Goal: Task Accomplishment & Management: Manage account settings

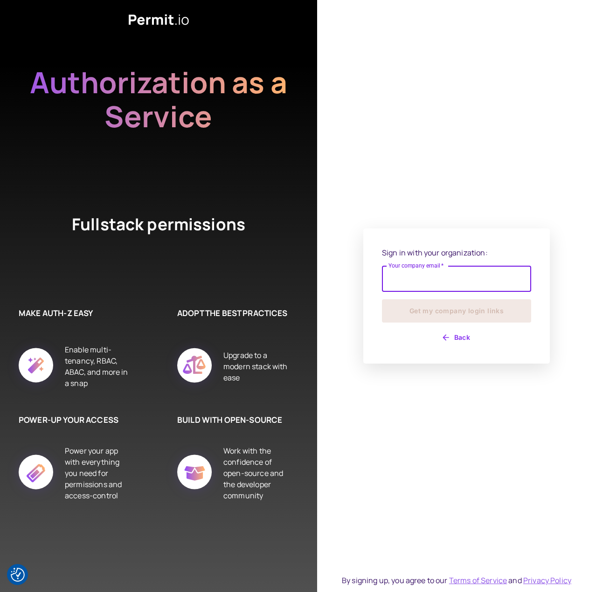
type input "**********"
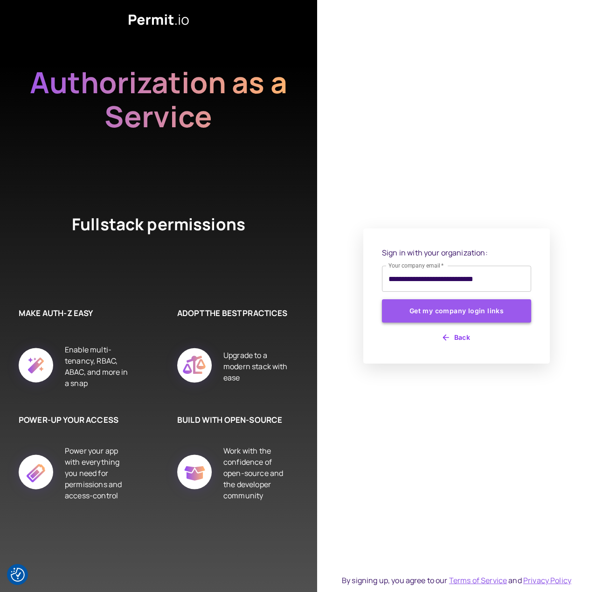
click at [486, 313] on button "Get my company login links" at bounding box center [456, 310] width 149 height 23
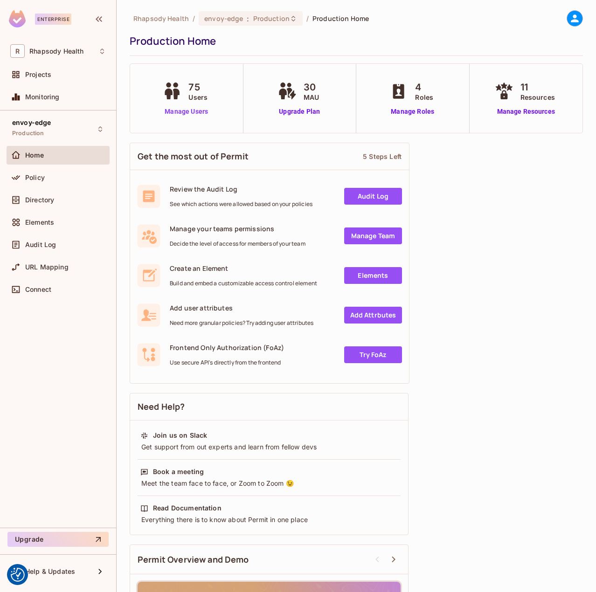
click at [198, 116] on link "Manage Users" at bounding box center [186, 112] width 52 height 10
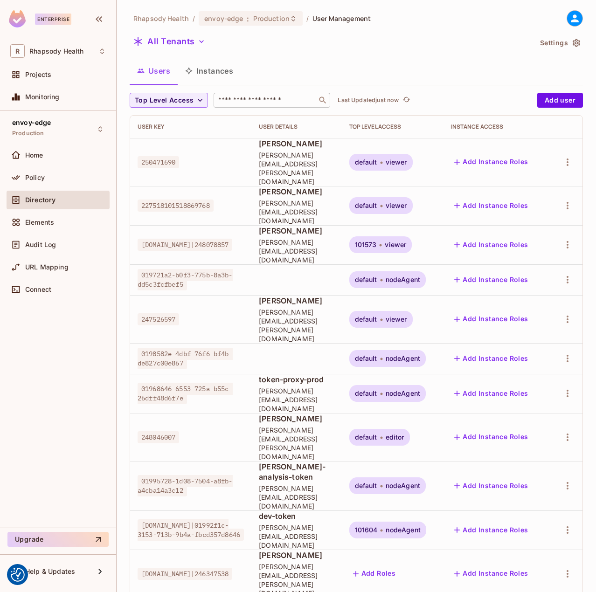
click at [248, 108] on div "​" at bounding box center [271, 100] width 116 height 15
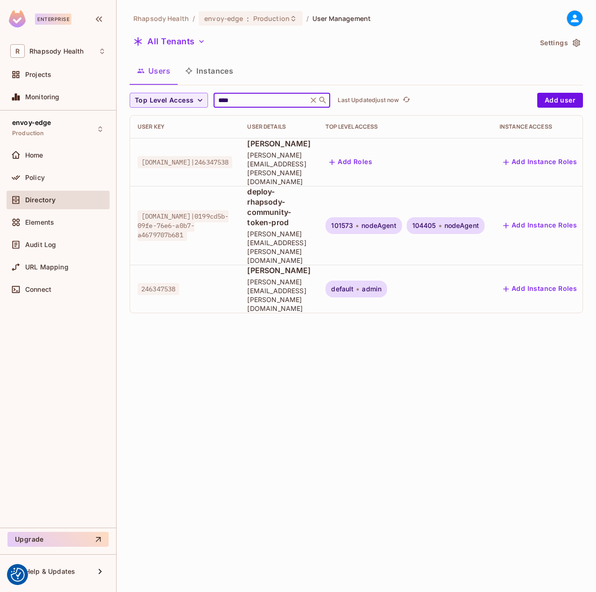
type input "****"
click at [336, 158] on icon "button" at bounding box center [331, 162] width 9 height 9
click at [376, 155] on button "Add Roles" at bounding box center [350, 162] width 50 height 15
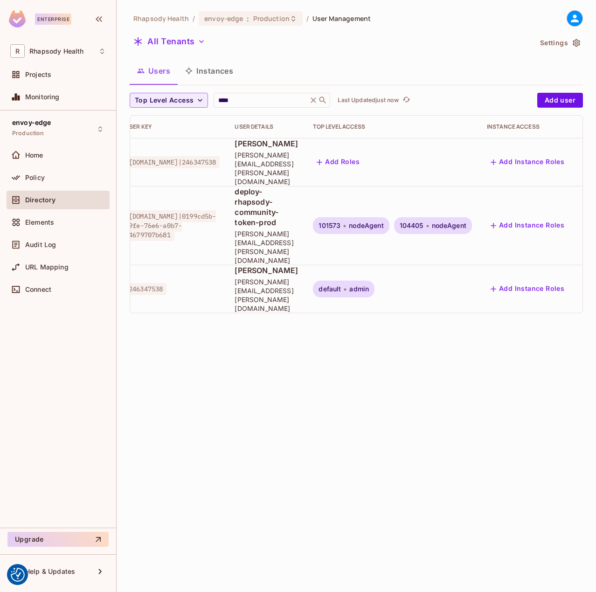
scroll to position [0, 137]
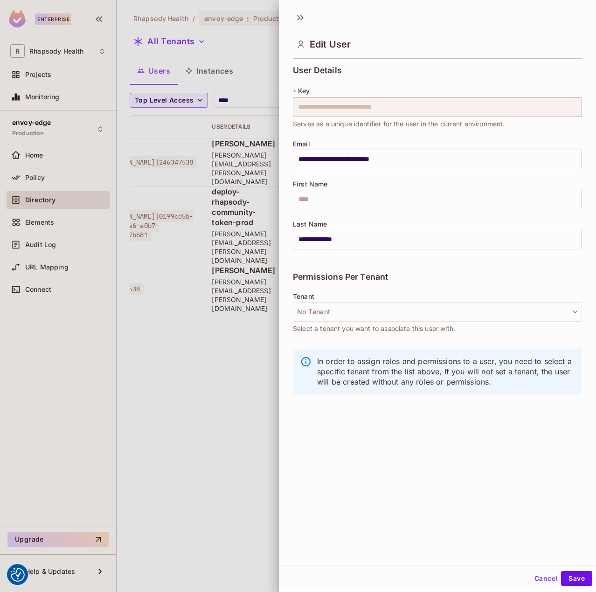
click at [185, 267] on div at bounding box center [298, 296] width 596 height 592
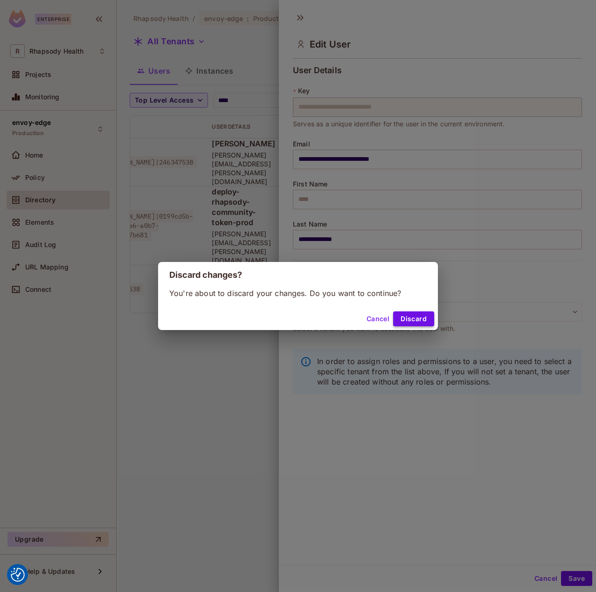
click at [422, 324] on button "Discard" at bounding box center [413, 318] width 41 height 15
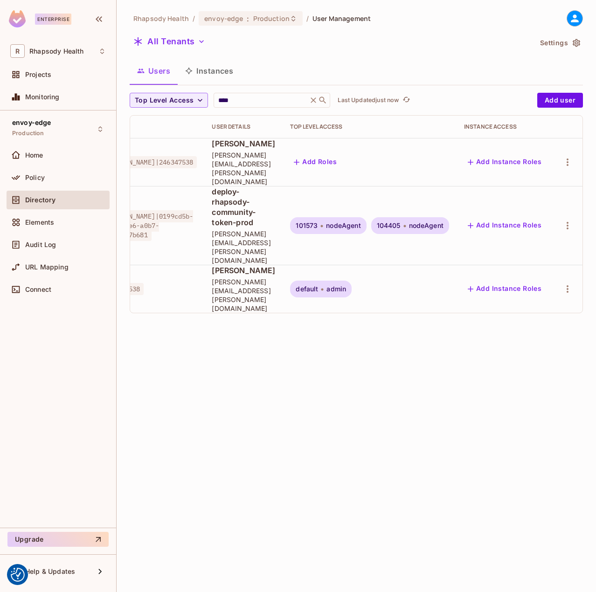
click at [580, 152] on td at bounding box center [567, 162] width 30 height 48
click at [569, 157] on icon "button" at bounding box center [567, 162] width 11 height 11
click at [543, 196] on div "Top Level Roles" at bounding box center [532, 195] width 50 height 9
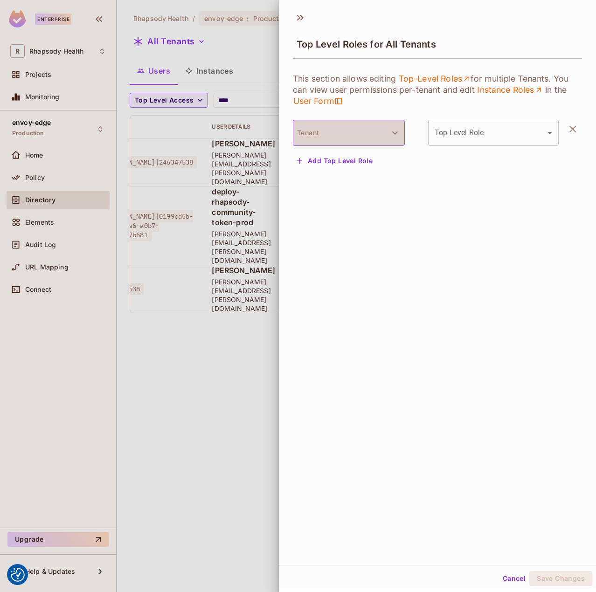
click at [350, 134] on button "Tenant" at bounding box center [349, 133] width 112 height 26
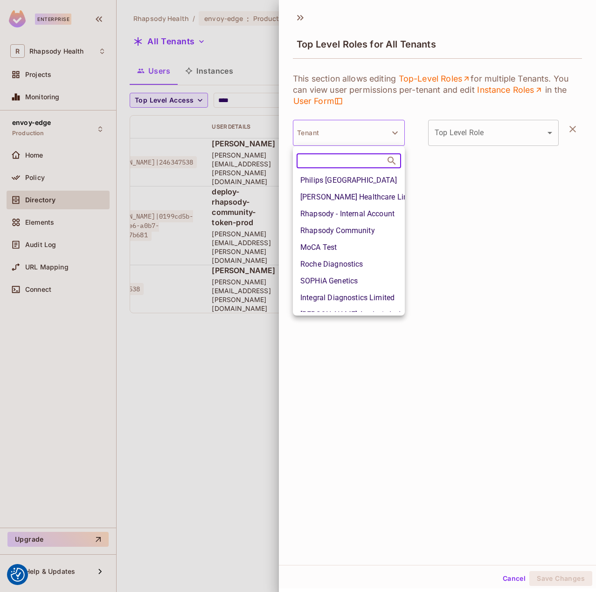
click at [371, 230] on li "Rhapsody Community" at bounding box center [349, 230] width 112 height 17
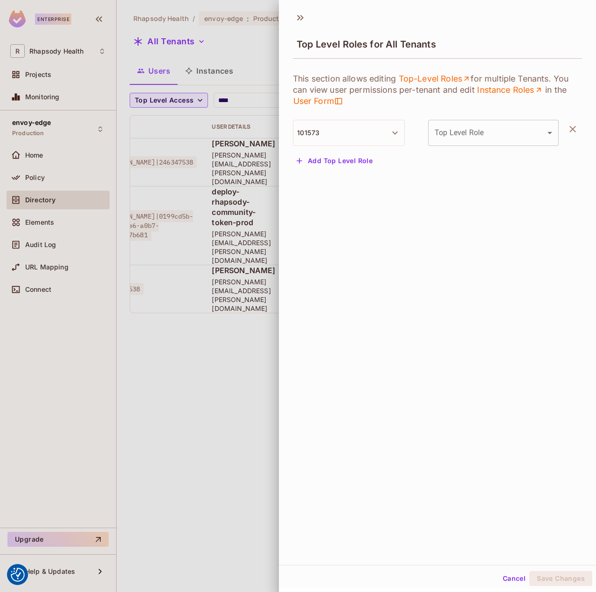
click at [346, 160] on button "Add Top Level Role" at bounding box center [334, 160] width 83 height 15
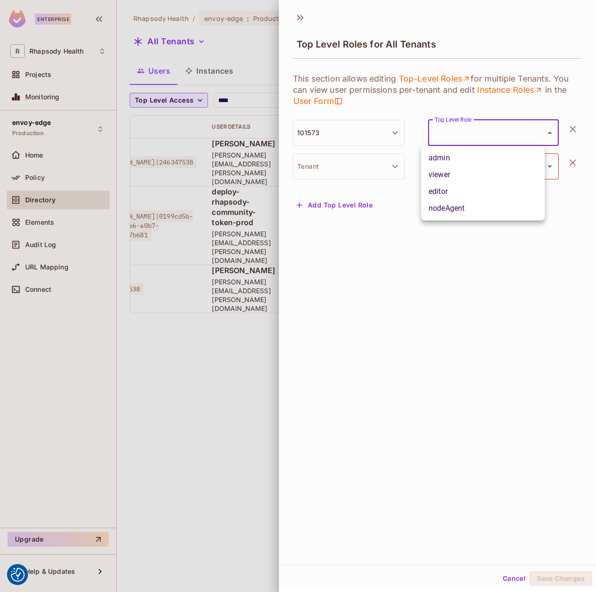
click at [474, 129] on body "We use cookies to enhance your browsing experience, serve personalized ads or c…" at bounding box center [298, 296] width 596 height 592
click at [453, 162] on li "admin" at bounding box center [482, 158] width 123 height 17
type input "*****"
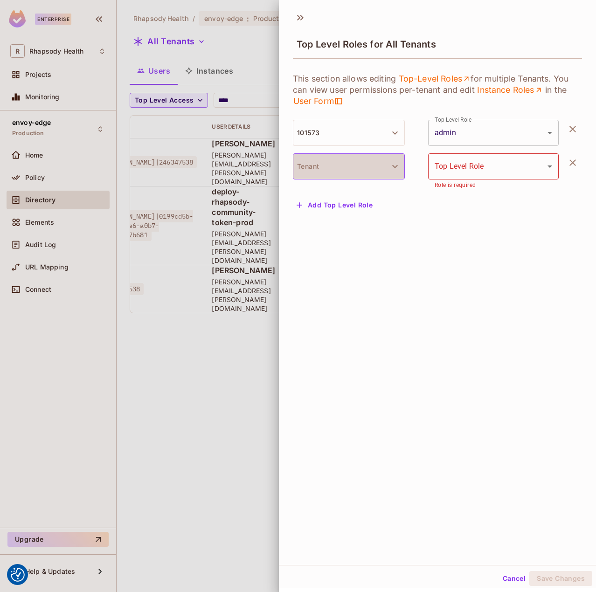
click at [372, 162] on button "Tenant" at bounding box center [349, 166] width 112 height 26
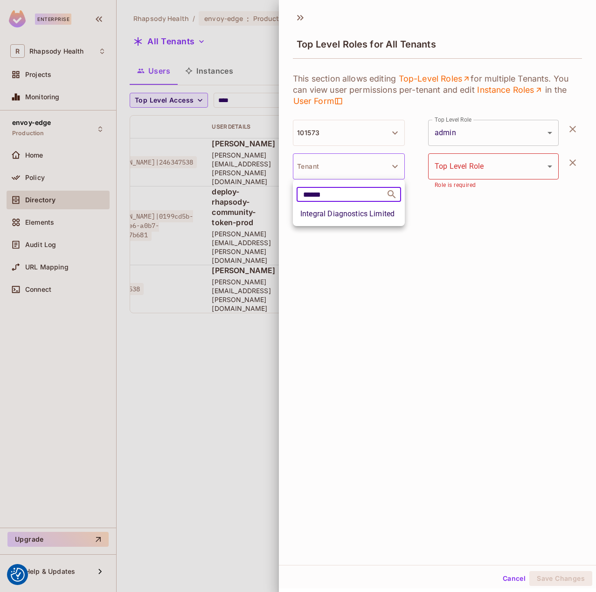
type input "******"
click at [375, 212] on li "Integral Diagnostics Limited" at bounding box center [349, 214] width 112 height 17
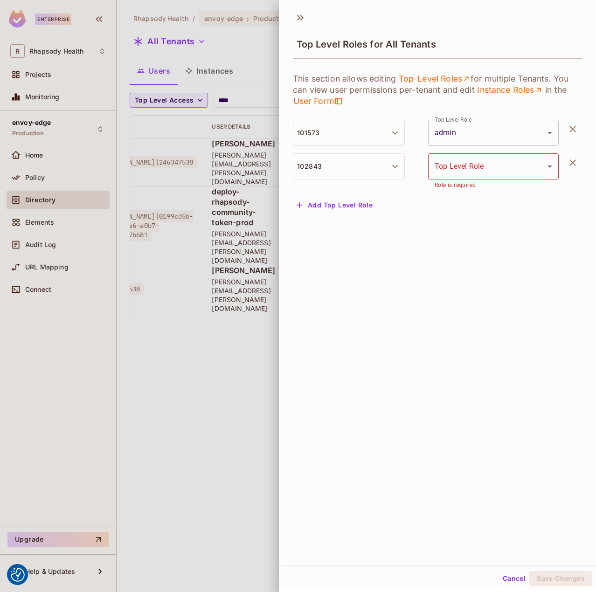
click at [483, 172] on body "We use cookies to enhance your browsing experience, serve personalized ads or c…" at bounding box center [298, 296] width 596 height 592
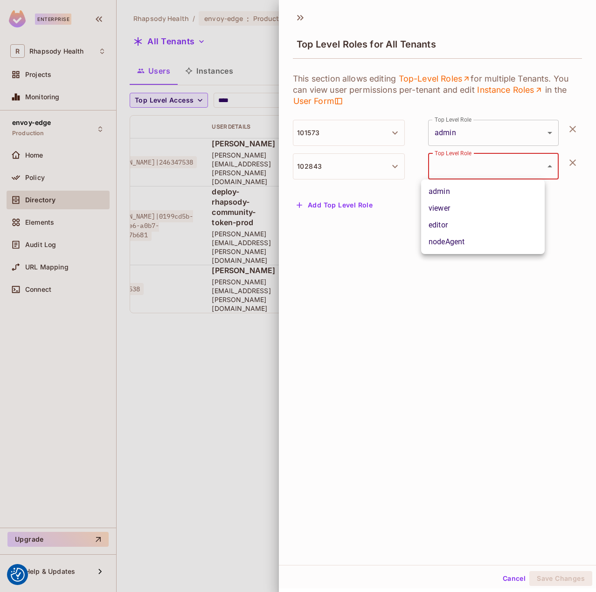
click at [477, 192] on li "admin" at bounding box center [482, 191] width 123 height 17
type input "*****"
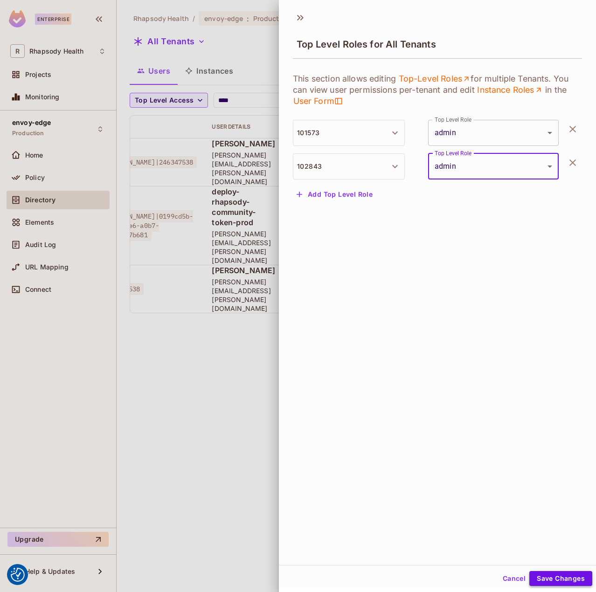
click at [533, 579] on button "Save Changes" at bounding box center [560, 578] width 63 height 15
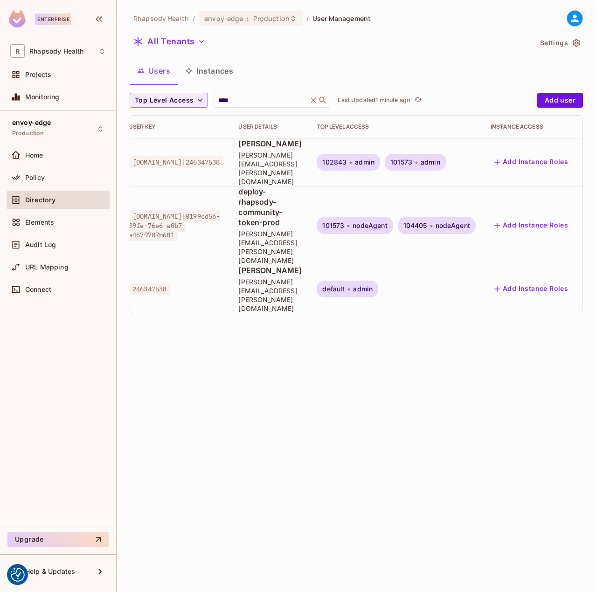
scroll to position [0, 0]
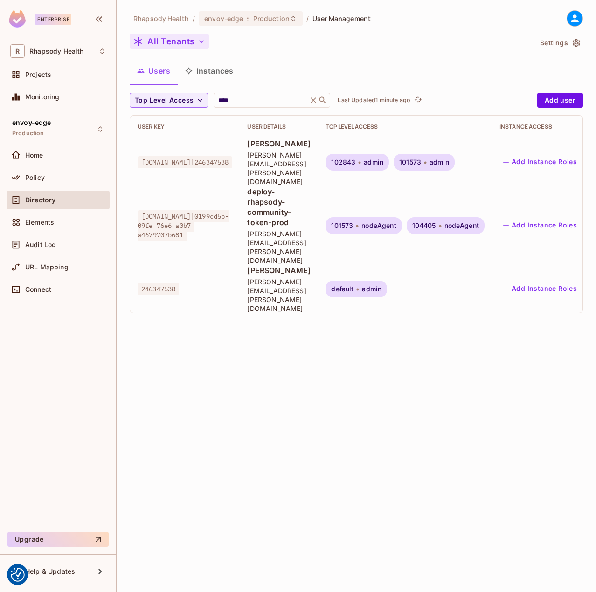
click at [179, 39] on button "All Tenants" at bounding box center [169, 41] width 79 height 15
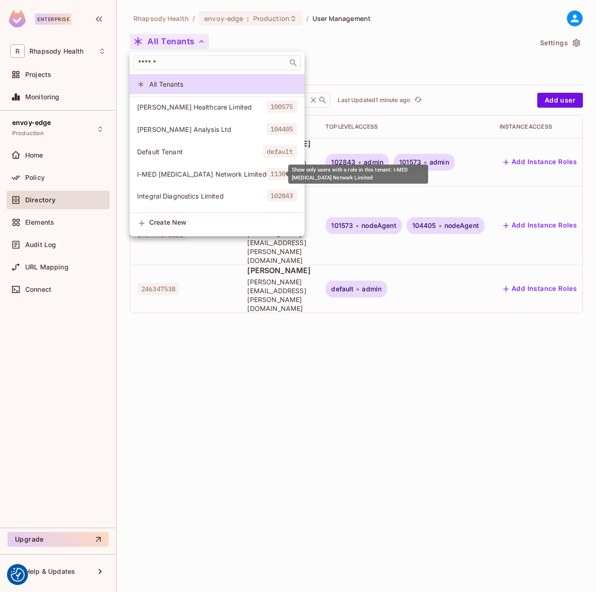
click at [206, 172] on span "I-MED [MEDICAL_DATA] Network Limited" at bounding box center [202, 174] width 130 height 9
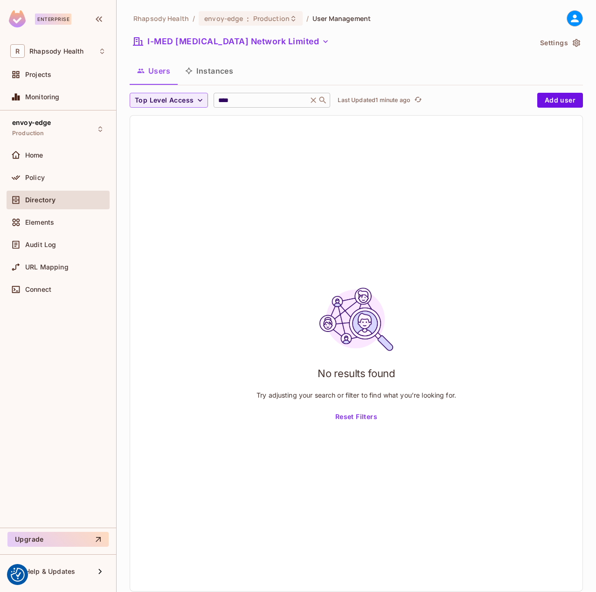
click at [261, 100] on input "****" at bounding box center [260, 100] width 89 height 9
drag, startPoint x: 219, startPoint y: 100, endPoint x: 195, endPoint y: 100, distance: 24.2
click at [197, 100] on div "Top Level Access **** ​ Last Updated 1 minute ago" at bounding box center [331, 100] width 403 height 15
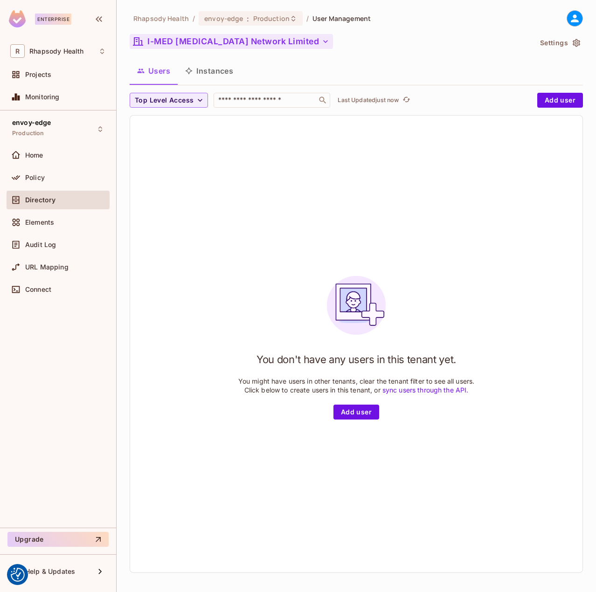
click at [164, 42] on button "I-MED [MEDICAL_DATA] Network Limited" at bounding box center [231, 41] width 203 height 15
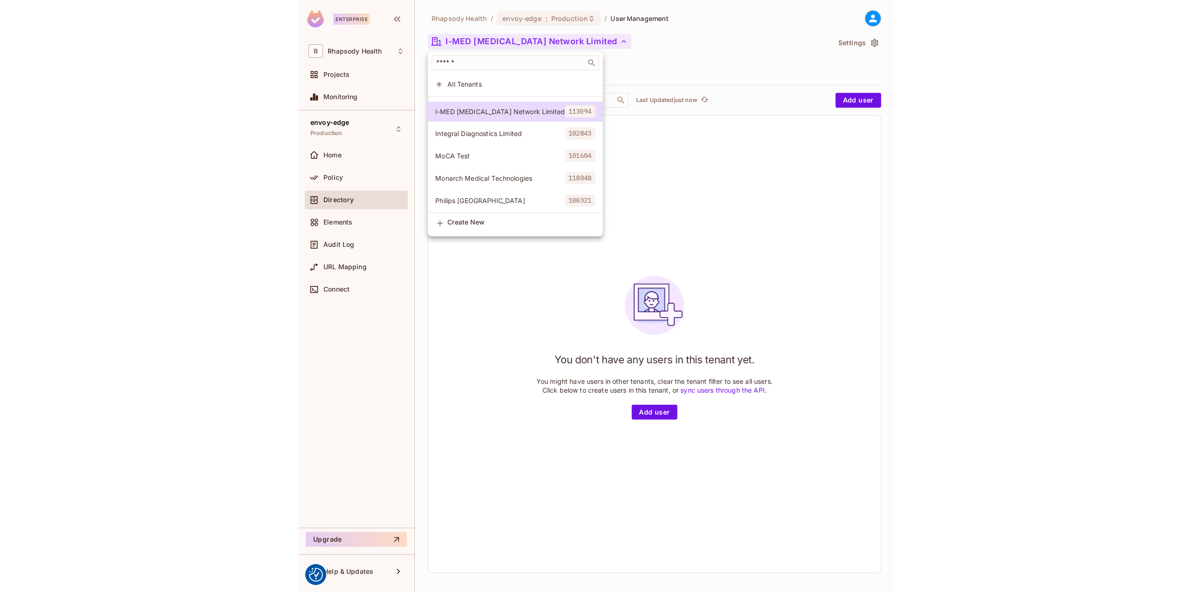
scroll to position [47, 0]
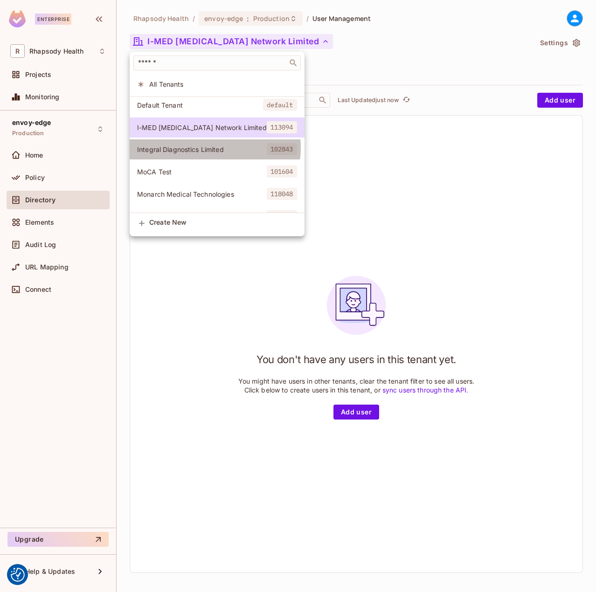
click at [214, 148] on span "Integral Diagnostics Limited" at bounding box center [202, 149] width 130 height 9
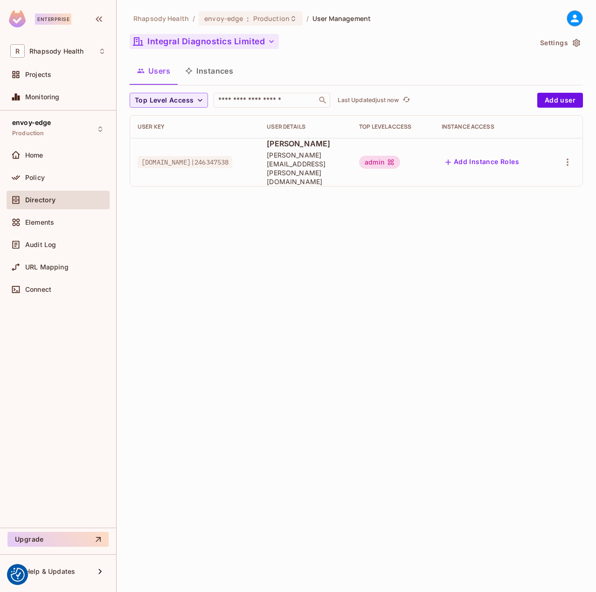
click at [186, 41] on button "Integral Diagnostics Limited" at bounding box center [204, 41] width 149 height 15
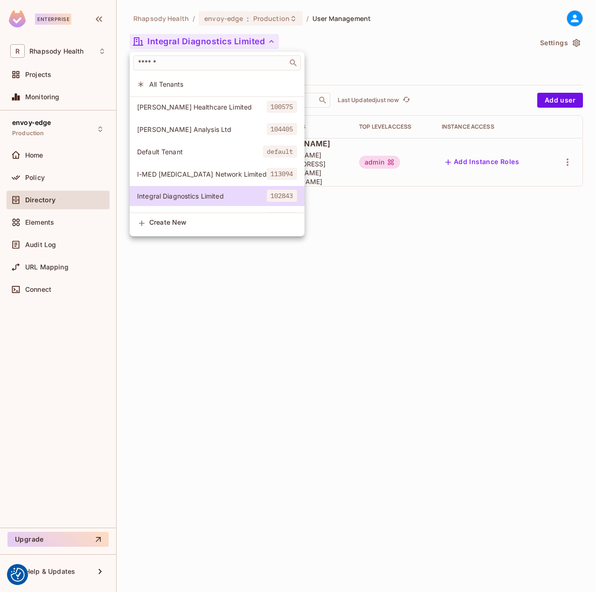
click at [199, 81] on span "All Tenants" at bounding box center [223, 84] width 148 height 9
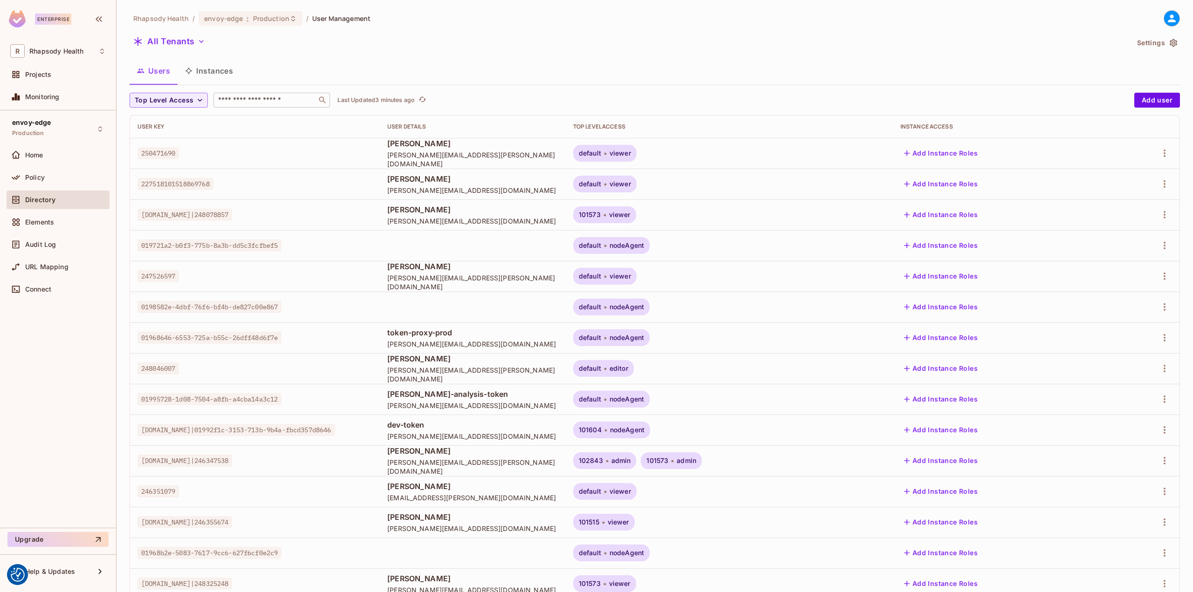
click at [245, 103] on input "text" at bounding box center [265, 100] width 98 height 9
type input "****"
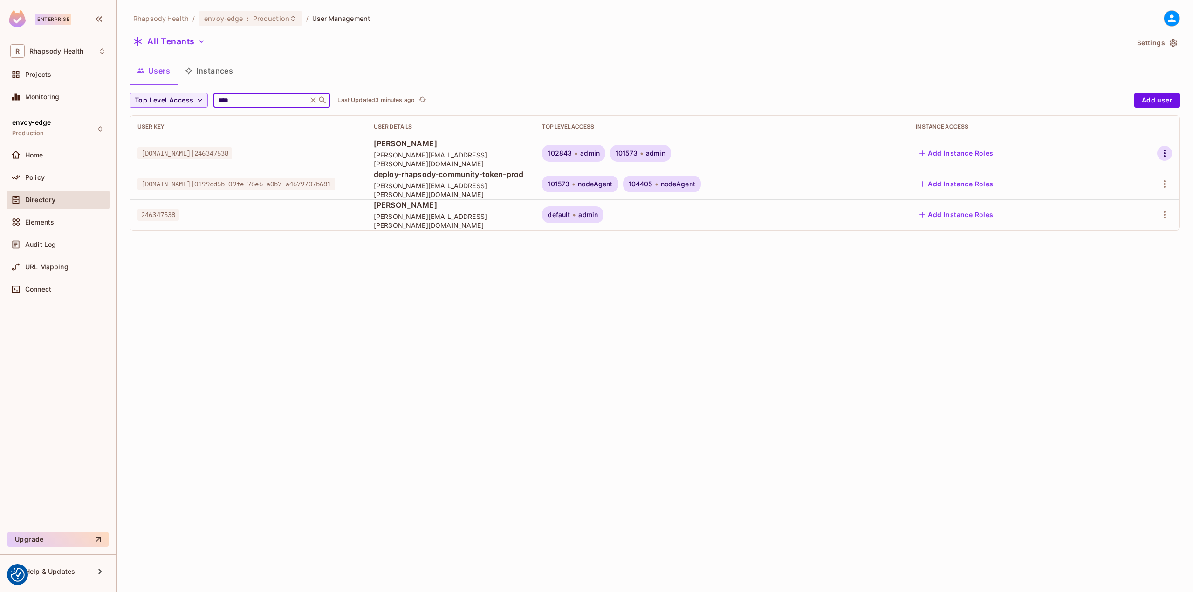
click at [595, 149] on button "button" at bounding box center [1164, 153] width 15 height 15
click at [595, 194] on div "Top Level Roles" at bounding box center [1122, 195] width 72 height 15
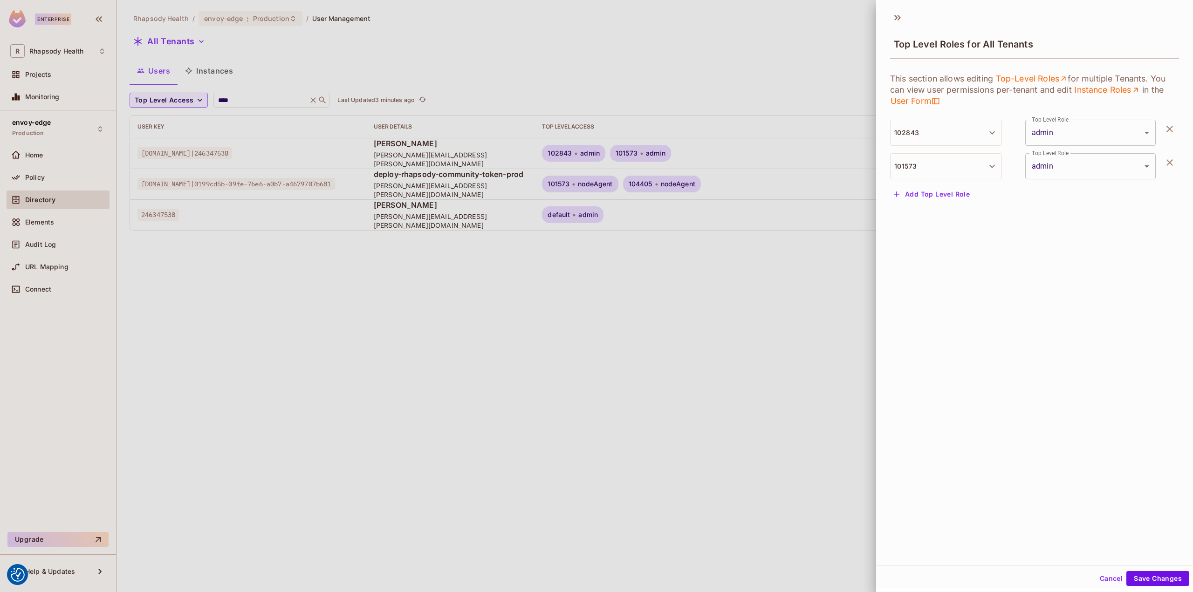
click at [595, 133] on icon "button" at bounding box center [1169, 128] width 11 height 11
click at [595, 577] on button "Save Changes" at bounding box center [1157, 578] width 63 height 15
